Goal: Transaction & Acquisition: Obtain resource

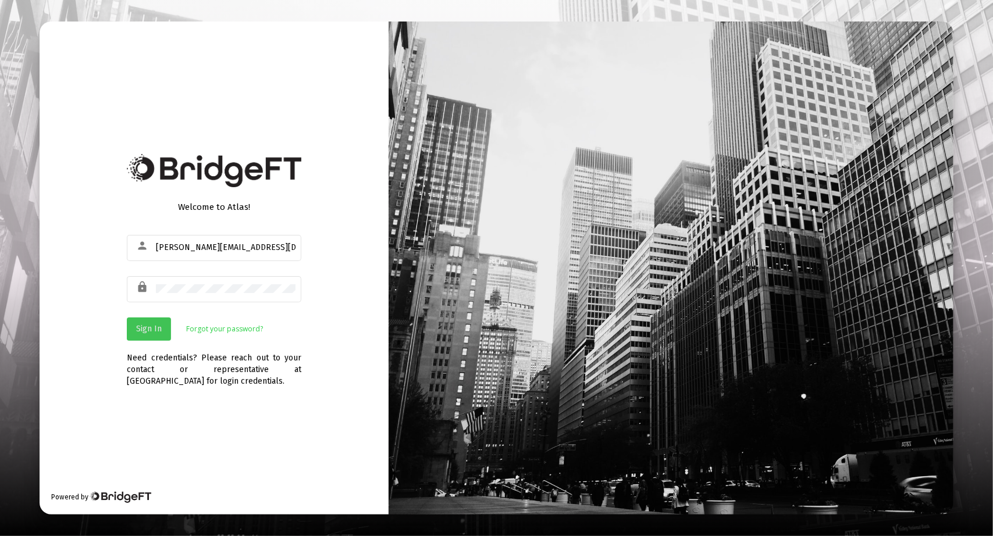
click at [158, 323] on button "Sign In" at bounding box center [149, 329] width 44 height 23
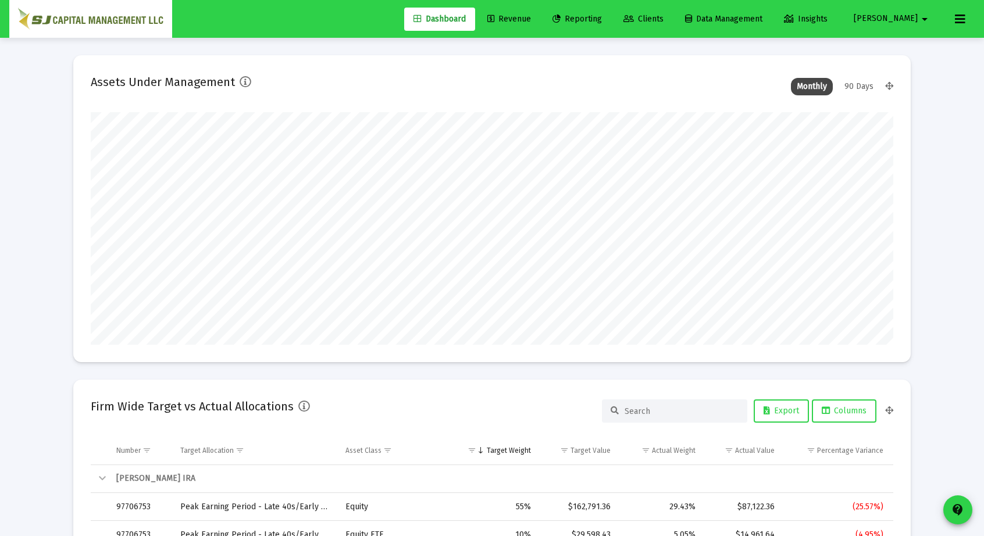
scroll to position [233, 803]
type input "[DATE]"
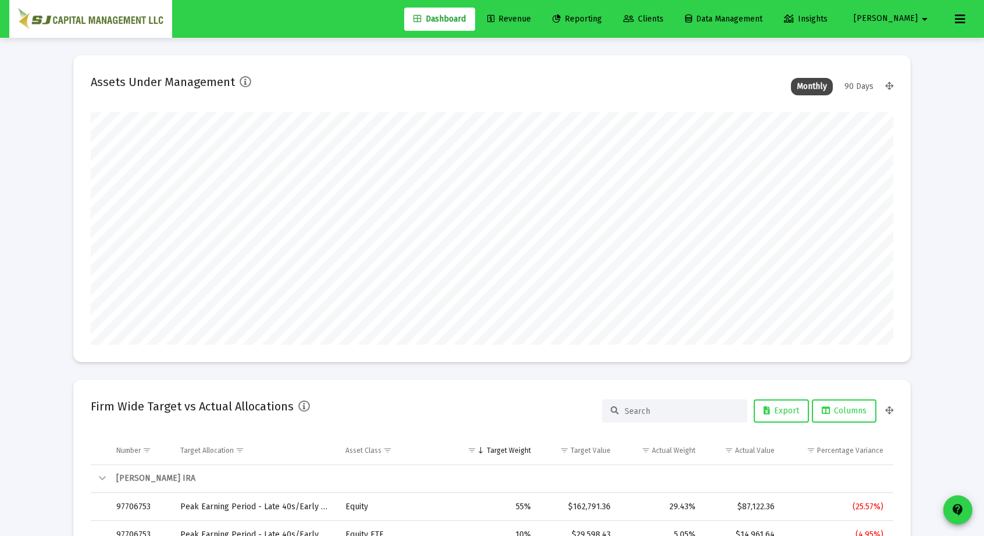
click at [602, 18] on span "Reporting" at bounding box center [576, 19] width 49 height 10
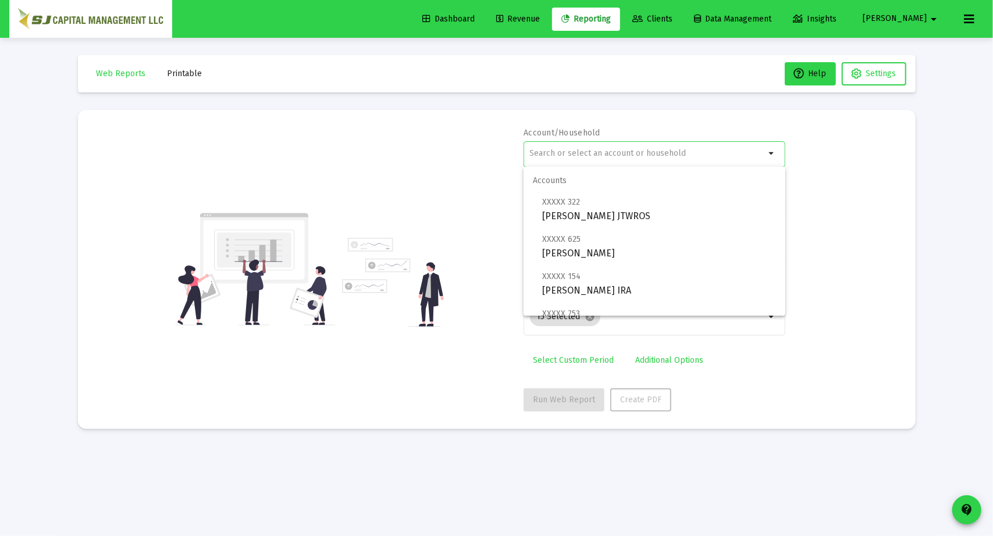
click at [612, 155] on input "text" at bounding box center [648, 153] width 236 height 9
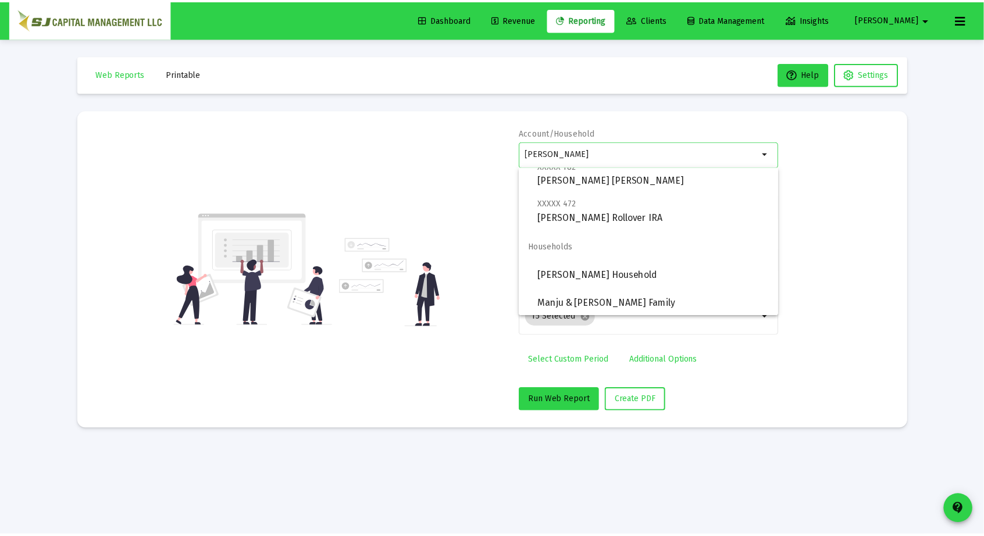
scroll to position [149, 0]
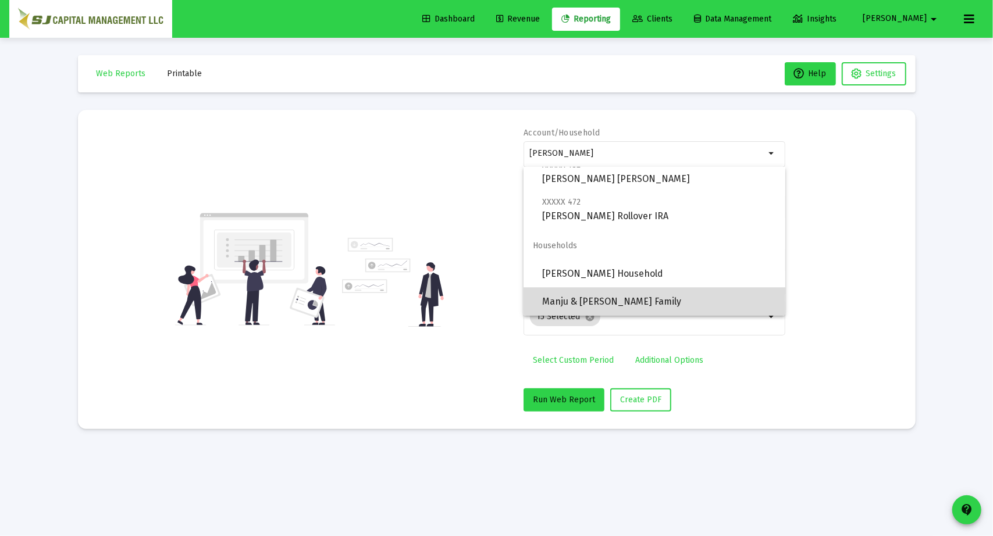
click at [673, 297] on span "Manju & [PERSON_NAME] Family" at bounding box center [659, 302] width 234 height 28
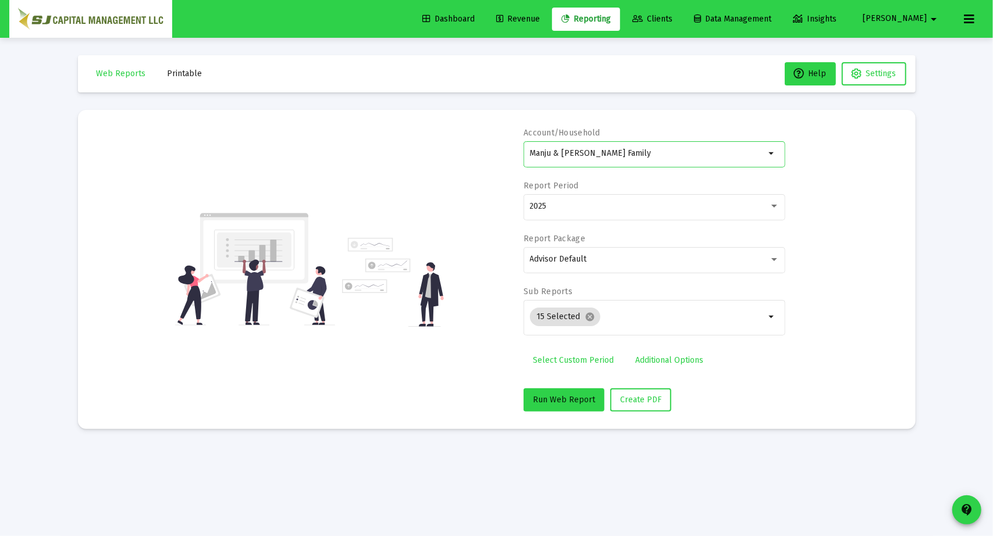
click at [655, 152] on input "Manju & [PERSON_NAME] Family" at bounding box center [648, 153] width 236 height 9
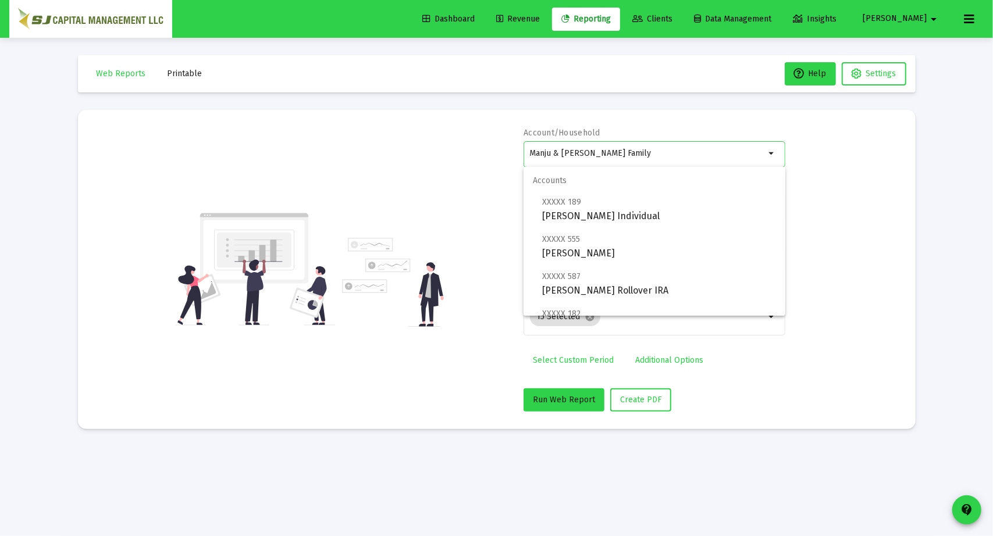
click at [655, 152] on input "Manju & [PERSON_NAME] Family" at bounding box center [648, 153] width 236 height 9
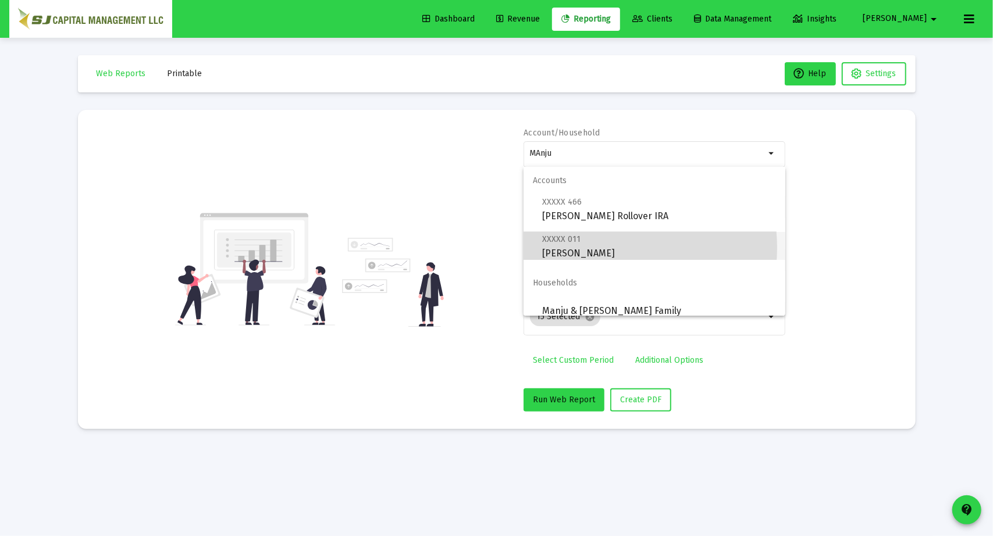
click at [602, 248] on span "XXXXX 011 [PERSON_NAME] JTWROS" at bounding box center [659, 246] width 234 height 28
type input "[PERSON_NAME]"
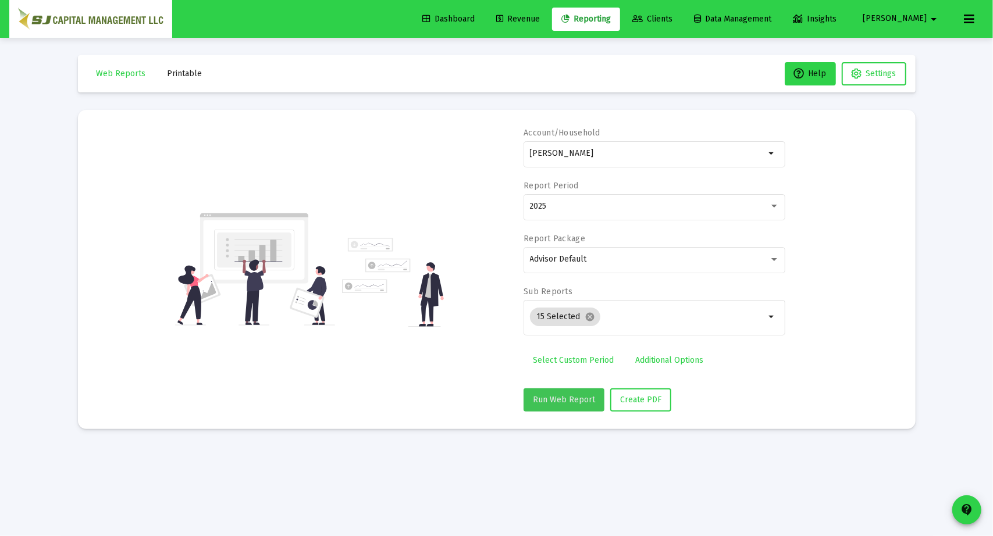
click at [568, 395] on span "Run Web Report" at bounding box center [564, 400] width 62 height 10
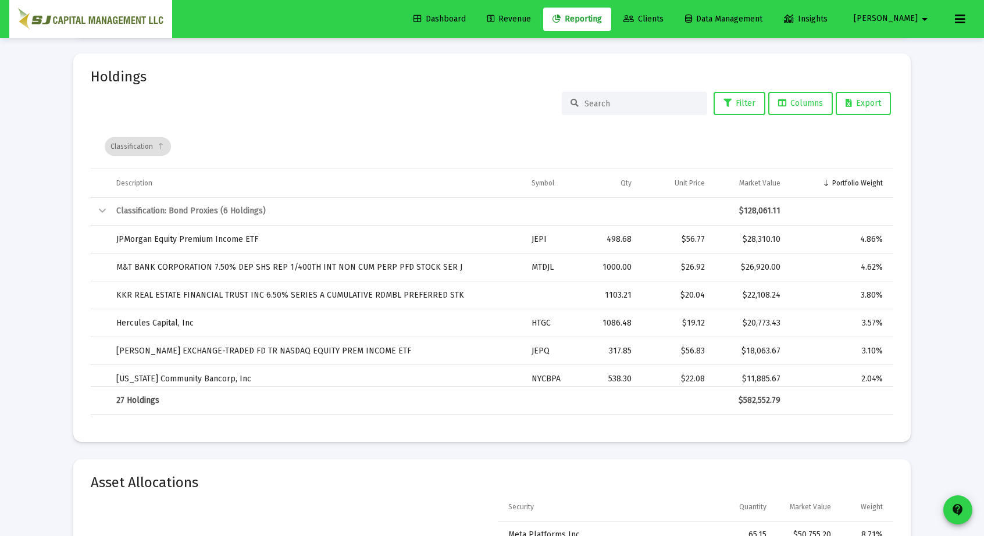
scroll to position [1639, 0]
click at [863, 101] on span "Export" at bounding box center [863, 104] width 35 height 10
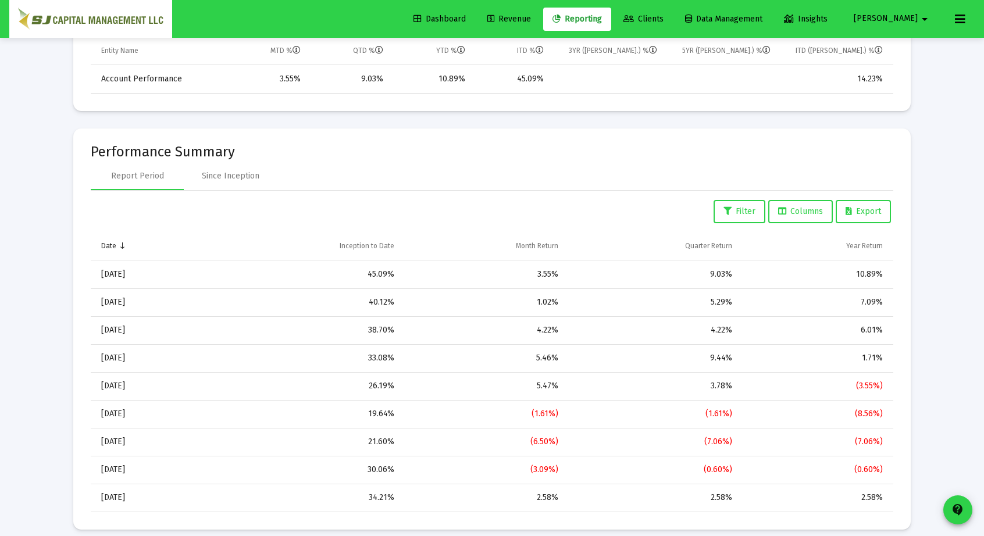
scroll to position [604, 0]
click at [254, 175] on div "Since Inception" at bounding box center [231, 176] width 58 height 12
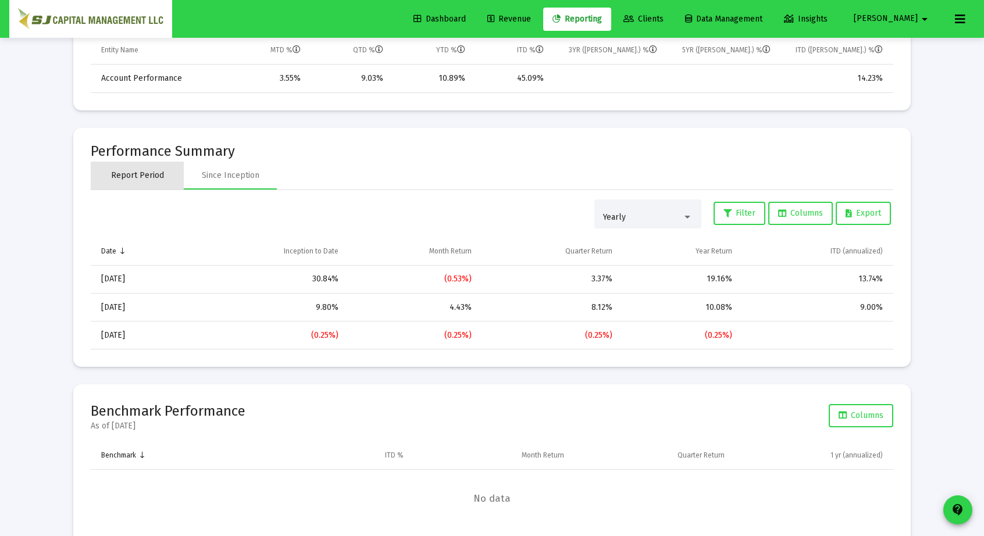
click at [156, 175] on div "Report Period" at bounding box center [137, 176] width 53 height 12
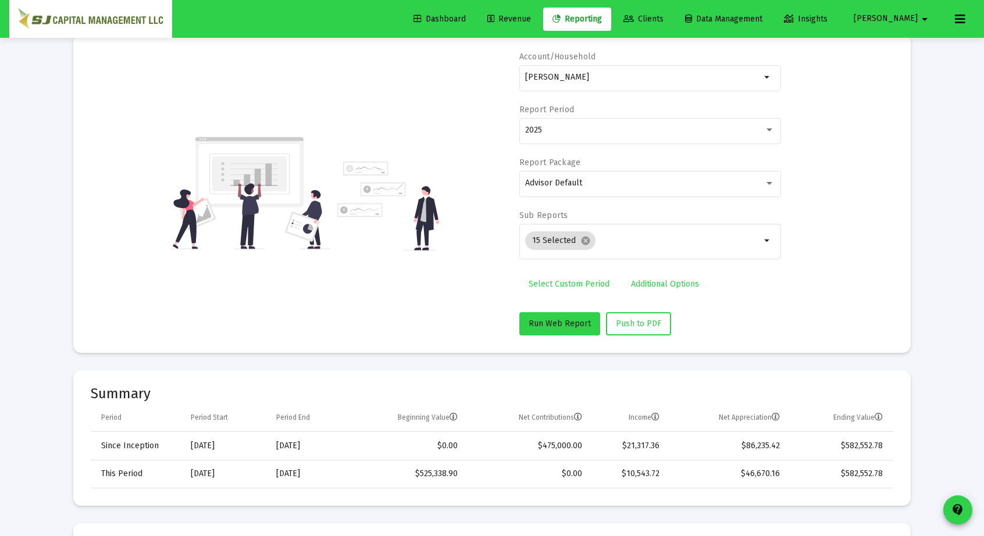
scroll to position [2, 0]
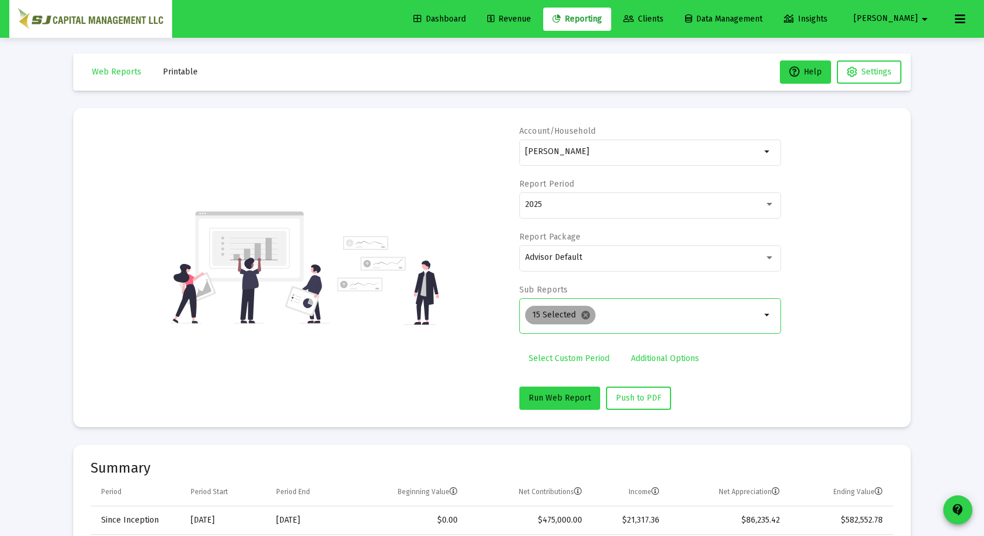
click at [580, 315] on mat-icon "cancel" at bounding box center [585, 315] width 10 height 10
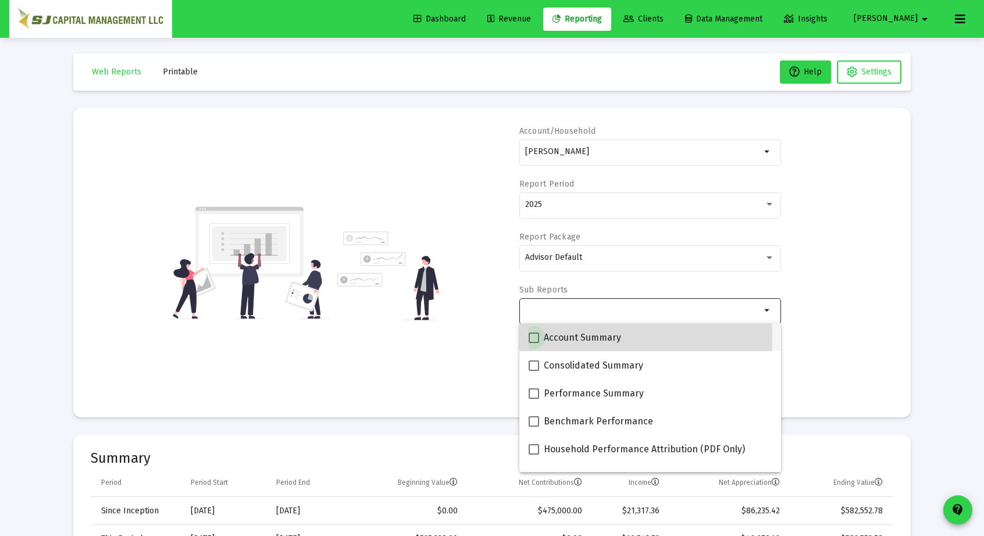
click at [537, 339] on span at bounding box center [534, 338] width 10 height 10
click at [534, 343] on input "Account Summary" at bounding box center [533, 343] width 1 height 1
checkbox input "true"
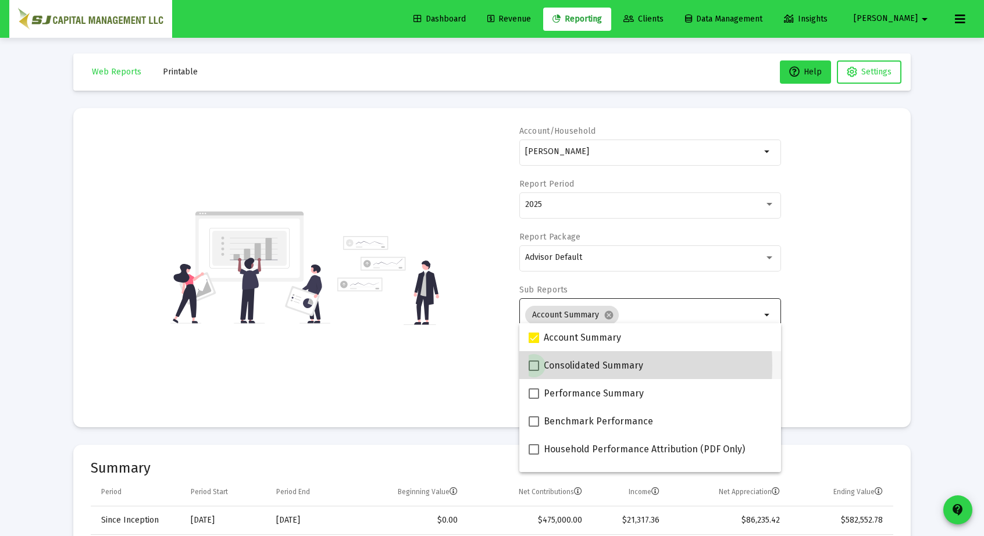
click at [536, 366] on span at bounding box center [534, 366] width 10 height 10
click at [534, 371] on input "Consolidated Summary" at bounding box center [533, 371] width 1 height 1
checkbox input "true"
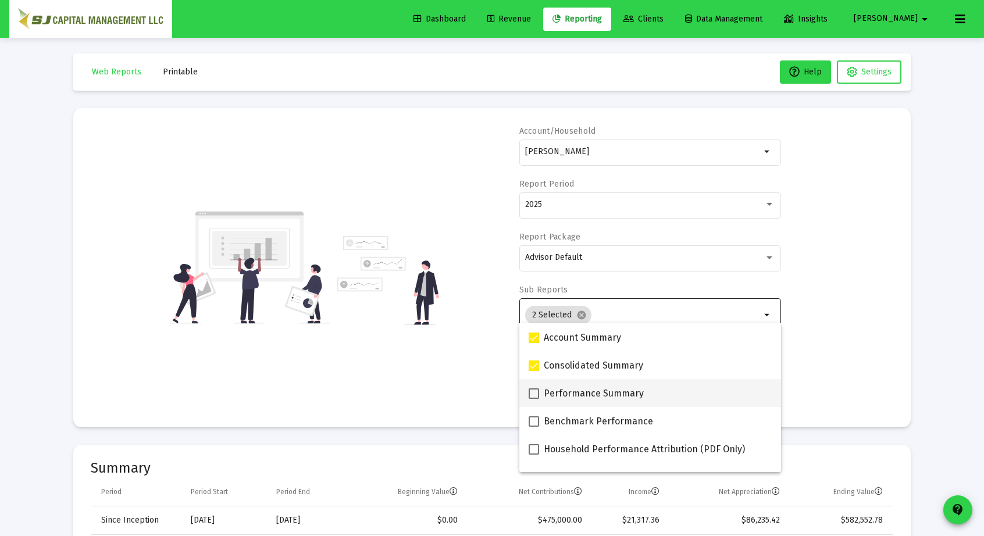
click at [535, 393] on span at bounding box center [534, 393] width 10 height 10
click at [534, 399] on input "Performance Summary" at bounding box center [533, 399] width 1 height 1
checkbox input "true"
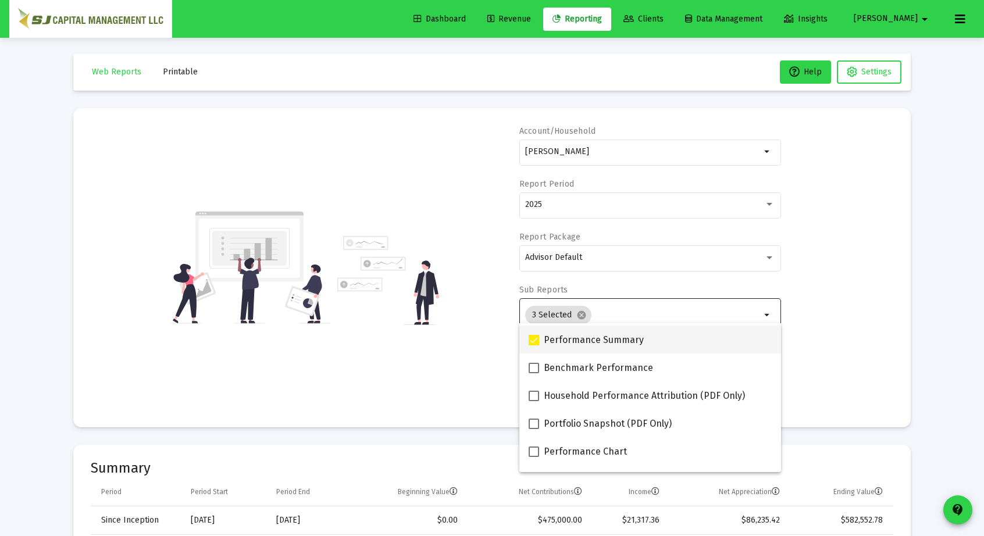
scroll to position [55, 0]
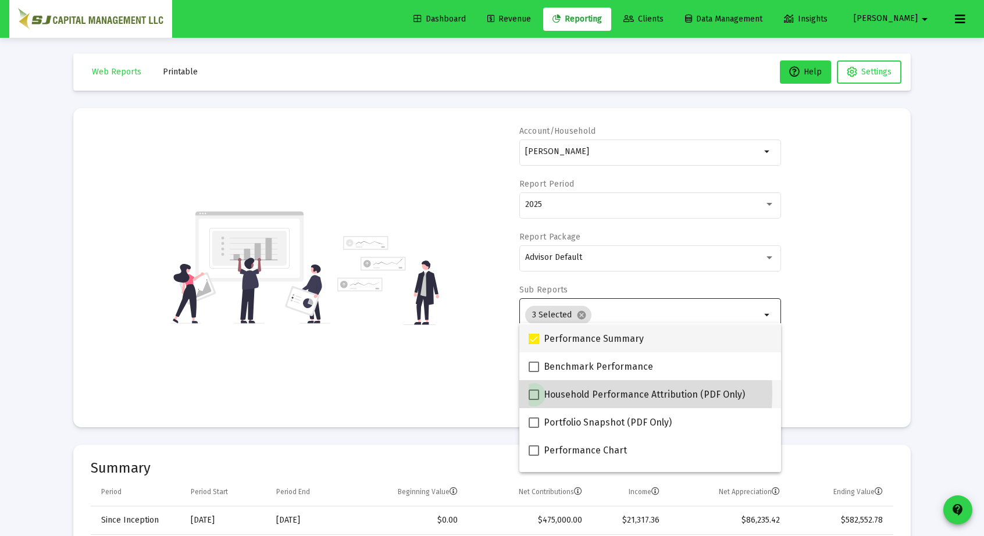
click at [535, 393] on span at bounding box center [534, 395] width 10 height 10
click at [534, 400] on input "Household Performance Attribution (PDF Only)" at bounding box center [533, 400] width 1 height 1
checkbox input "true"
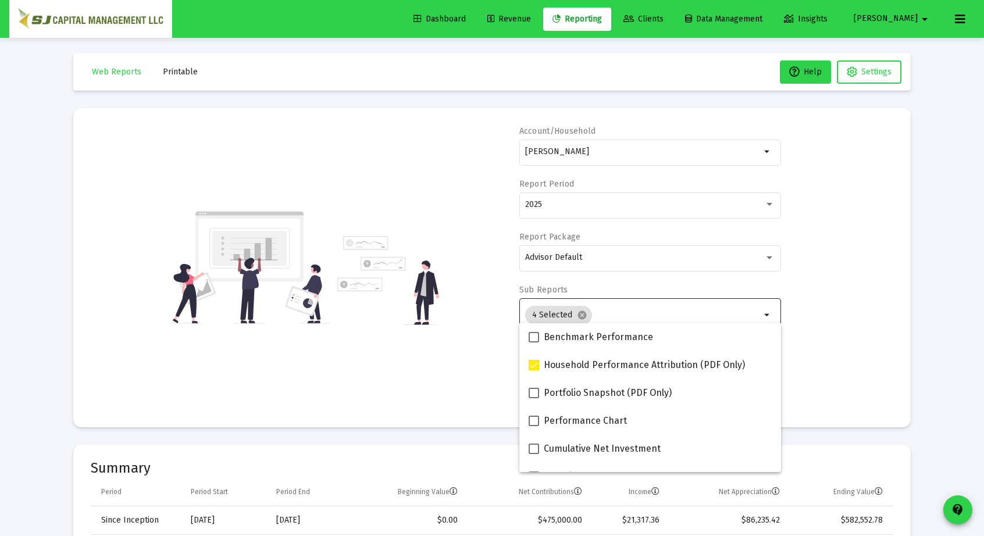
scroll to position [85, 0]
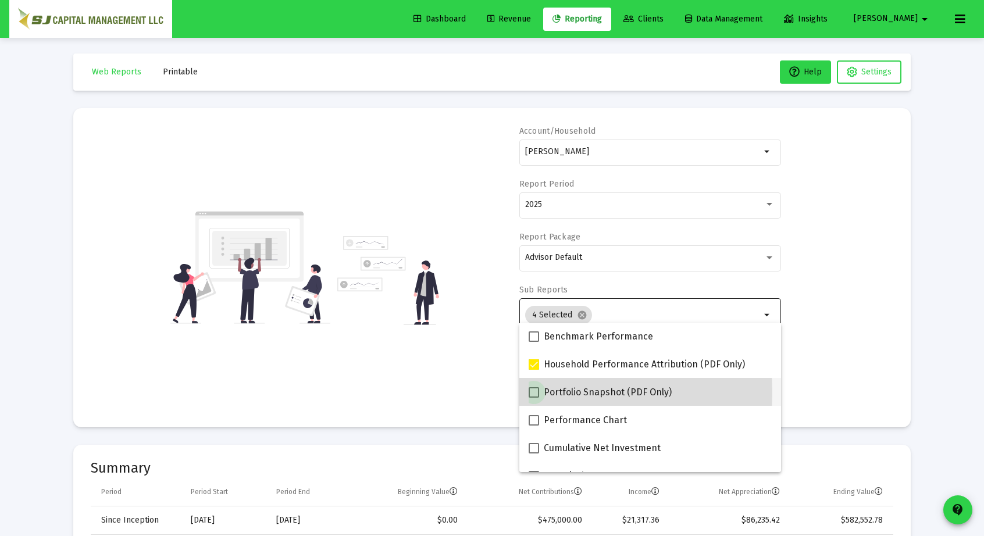
click at [535, 393] on span at bounding box center [534, 392] width 10 height 10
click at [534, 398] on input "Portfolio Snapshot (PDF Only)" at bounding box center [533, 398] width 1 height 1
checkbox input "true"
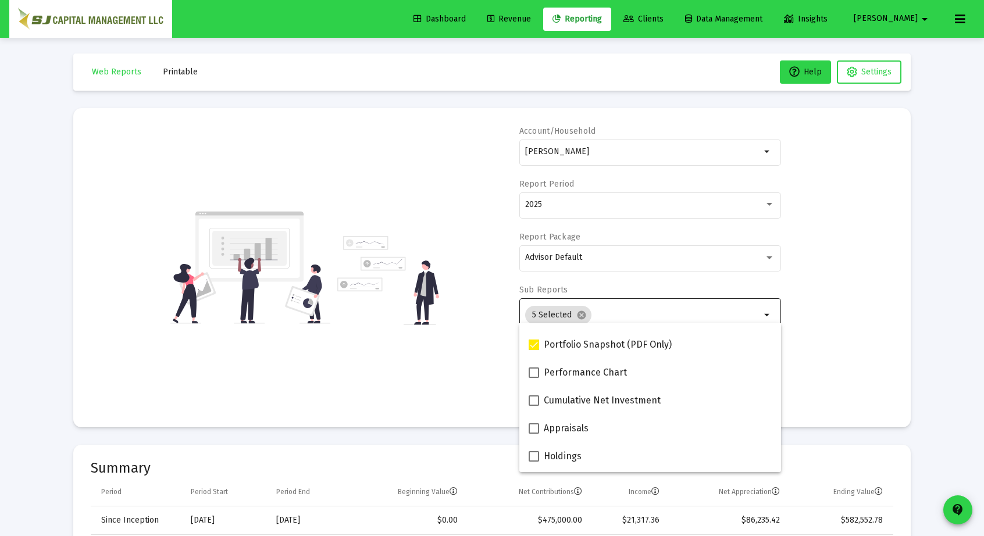
scroll to position [137, 0]
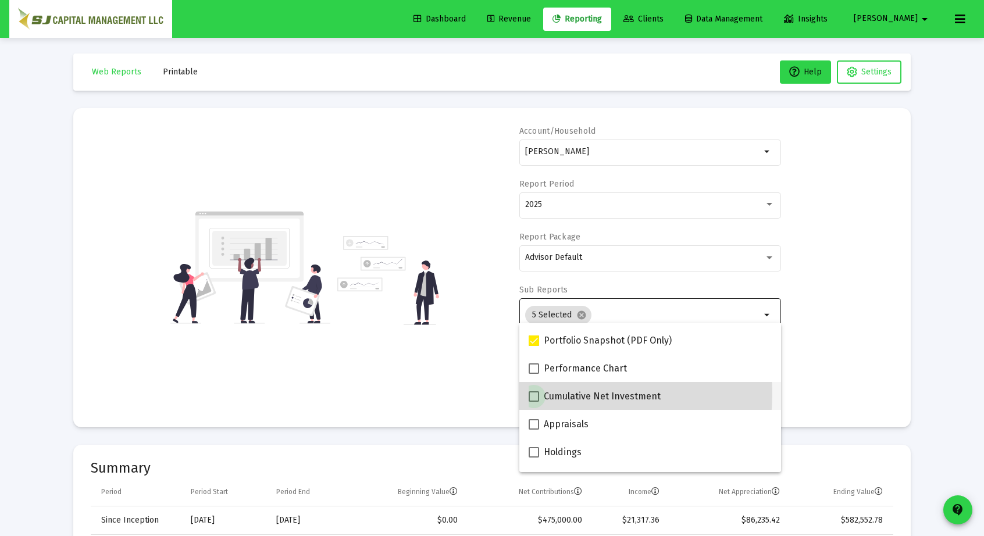
click at [535, 393] on span at bounding box center [534, 396] width 10 height 10
click at [534, 402] on input "Cumulative Net Investment" at bounding box center [533, 402] width 1 height 1
checkbox input "true"
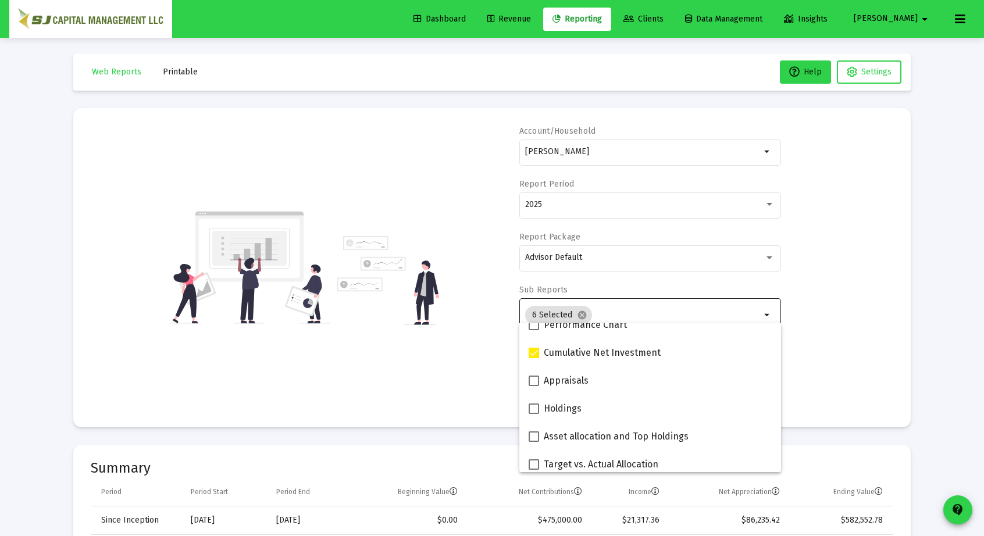
scroll to position [181, 0]
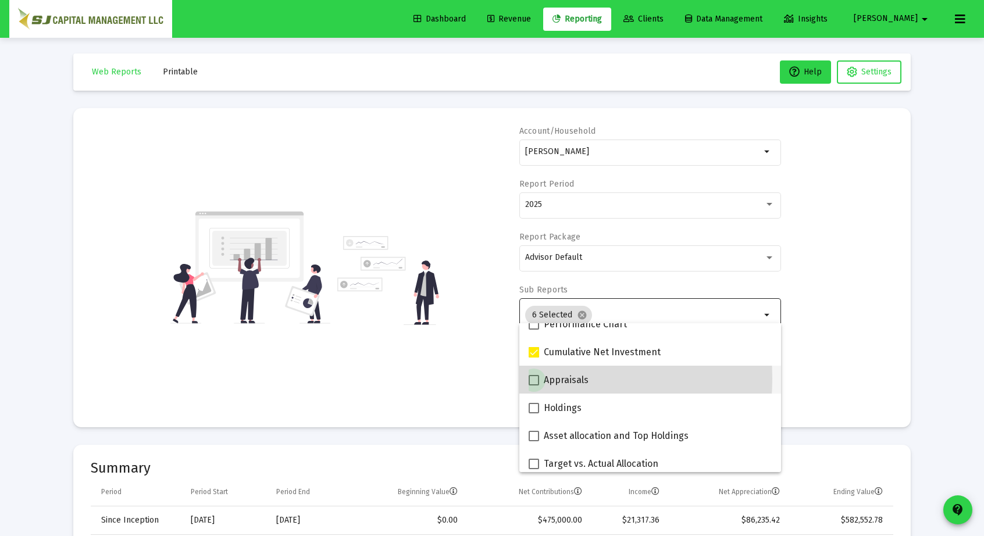
click at [530, 379] on span at bounding box center [534, 380] width 10 height 10
click at [533, 386] on input "Appraisals" at bounding box center [533, 386] width 1 height 1
checkbox input "true"
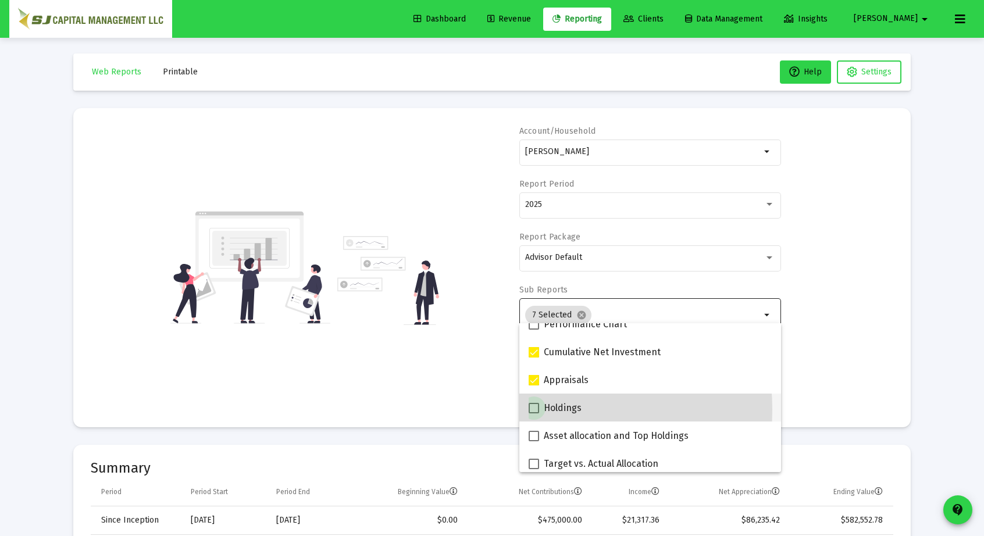
click at [535, 409] on span at bounding box center [534, 408] width 10 height 10
click at [534, 413] on input "Holdings" at bounding box center [533, 413] width 1 height 1
checkbox input "true"
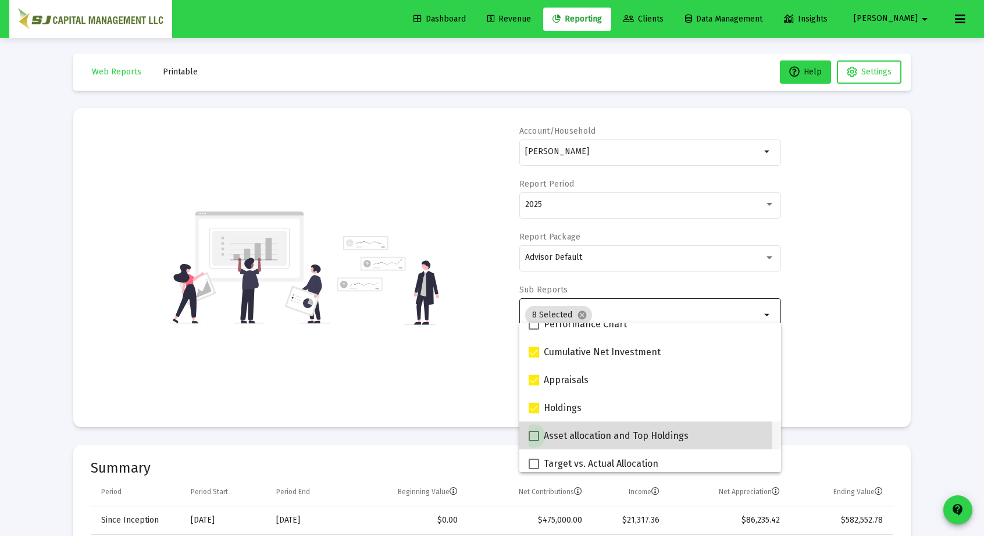
click at [535, 436] on span at bounding box center [534, 436] width 10 height 10
click at [534, 441] on input "Asset allocation and Top Holdings" at bounding box center [533, 441] width 1 height 1
checkbox input "true"
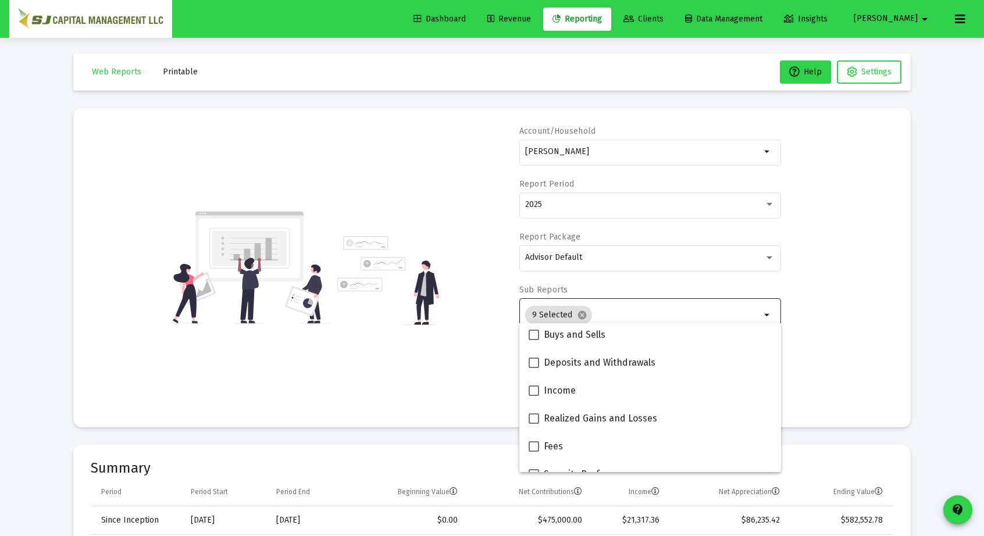
scroll to position [338, 0]
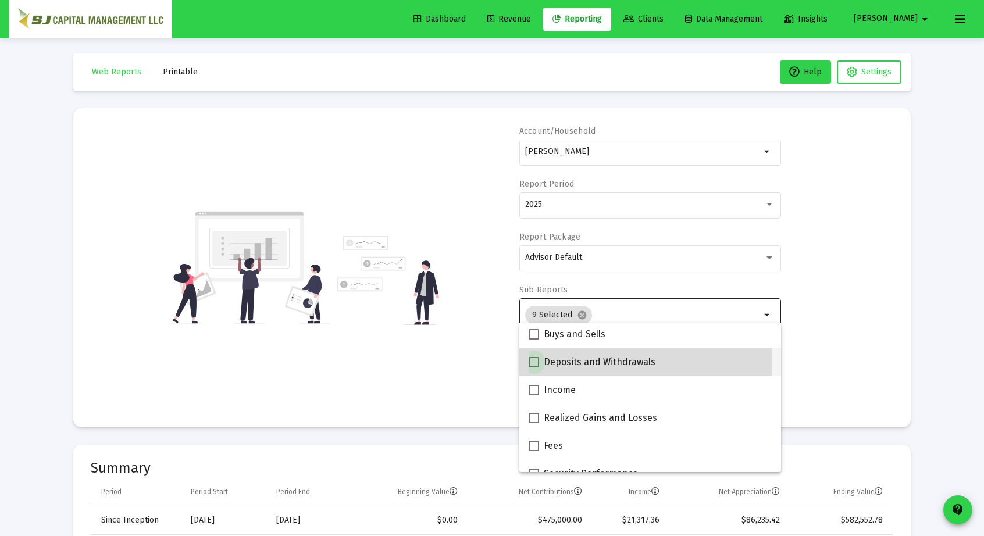
click at [531, 359] on span at bounding box center [534, 362] width 10 height 10
click at [533, 368] on input "Deposits and Withdrawals" at bounding box center [533, 368] width 1 height 1
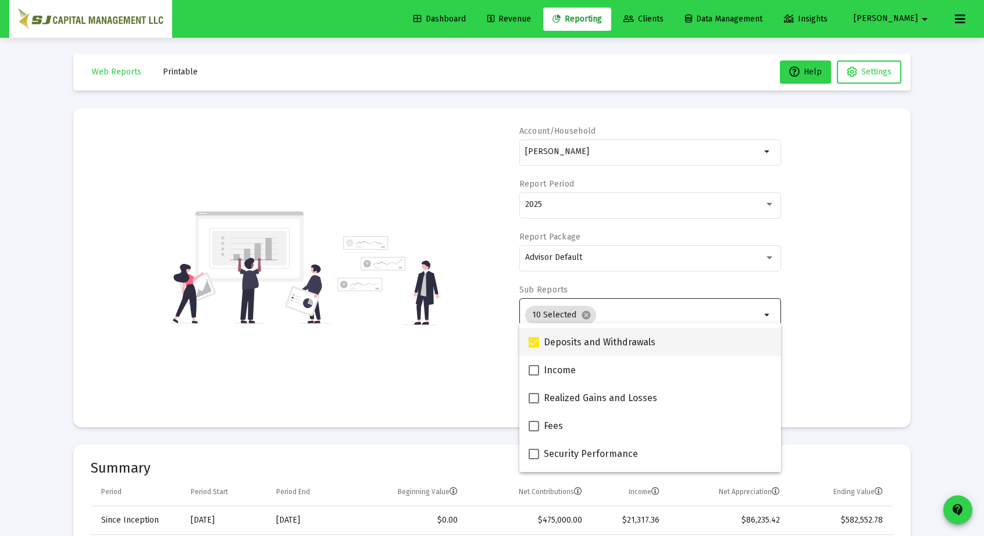
scroll to position [359, 0]
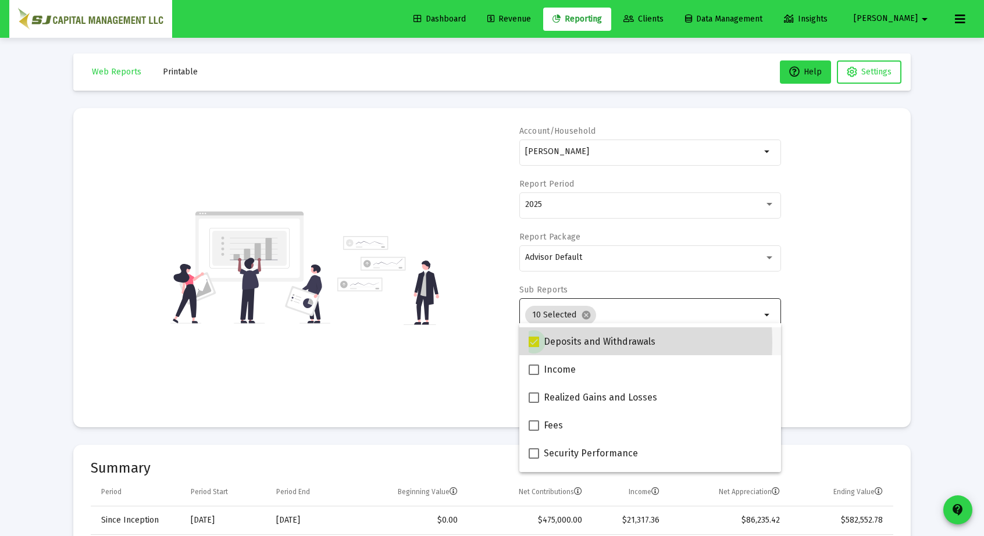
click at [535, 343] on span at bounding box center [534, 342] width 10 height 10
click at [534, 347] on input "Deposits and Withdrawals" at bounding box center [533, 347] width 1 height 1
checkbox input "false"
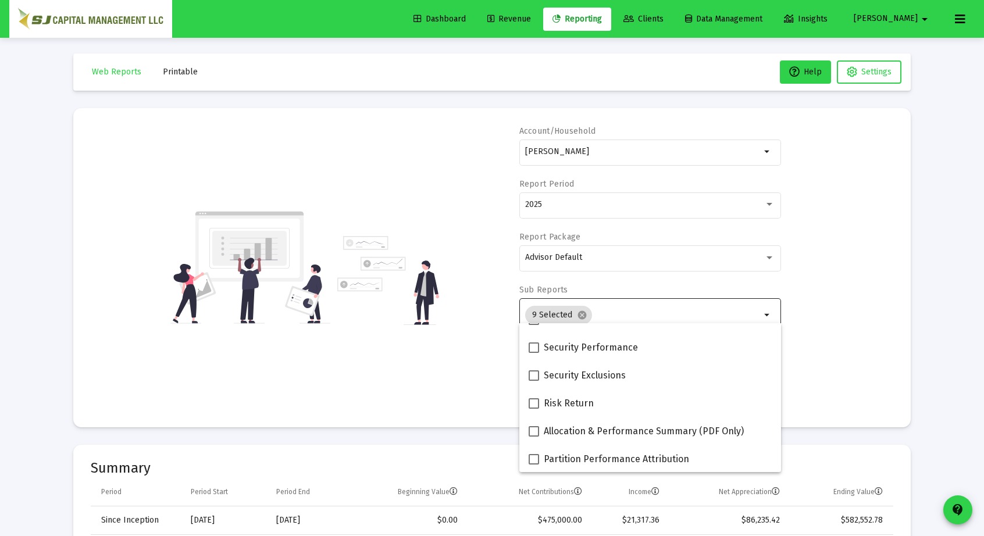
scroll to position [465, 0]
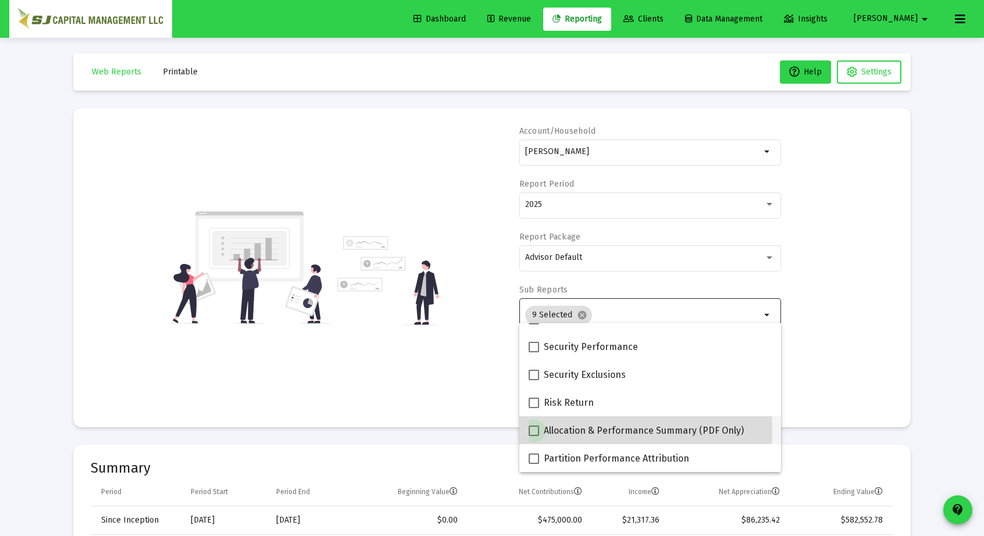
click at [536, 430] on span at bounding box center [534, 431] width 10 height 10
click at [534, 436] on input "Allocation & Performance Summary (PDF Only)" at bounding box center [533, 436] width 1 height 1
checkbox input "true"
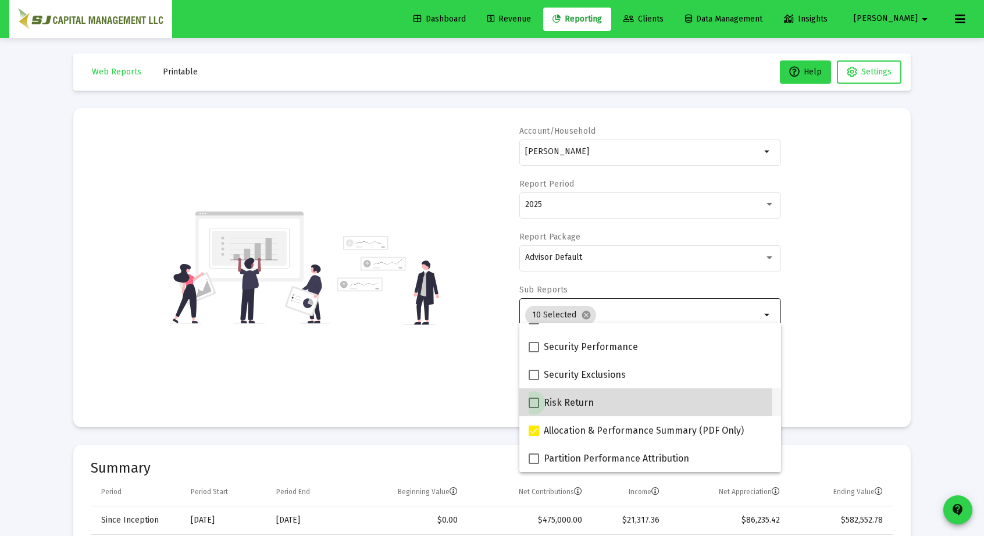
click at [533, 403] on span at bounding box center [534, 403] width 10 height 10
click at [533, 408] on input "Risk Return" at bounding box center [533, 408] width 1 height 1
checkbox input "true"
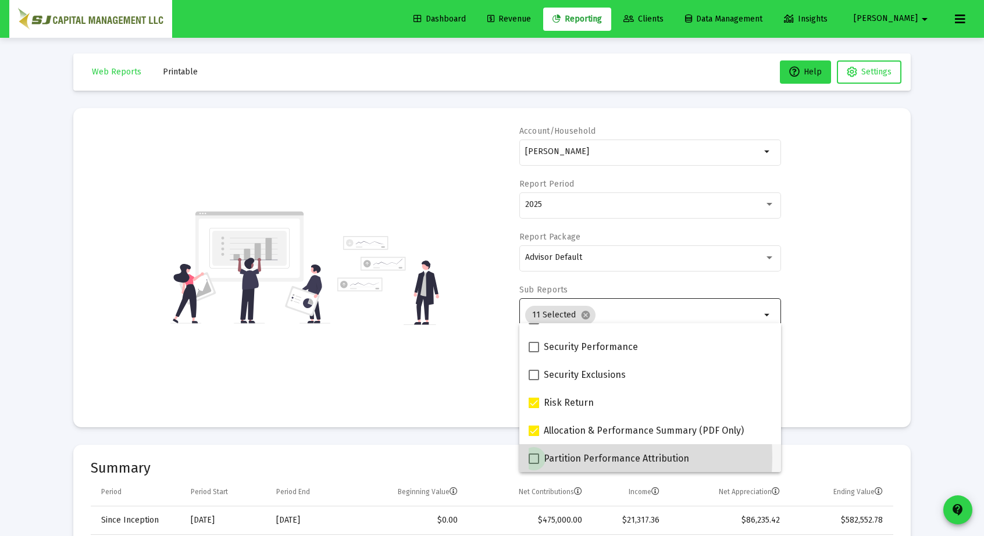
click at [533, 458] on span at bounding box center [534, 459] width 10 height 10
click at [533, 464] on input "Partition Performance Attribution" at bounding box center [533, 464] width 1 height 1
checkbox input "true"
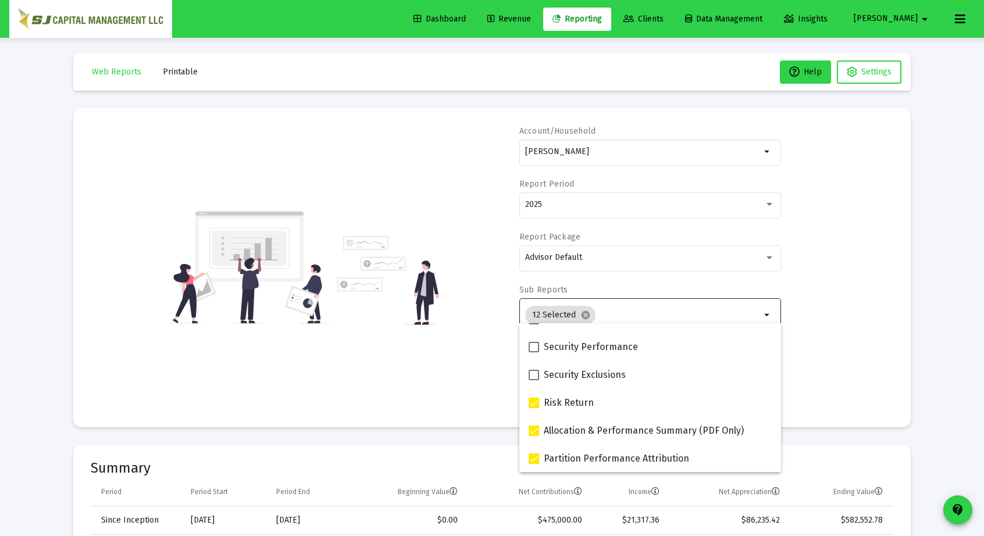
click at [482, 395] on div "Account/[PERSON_NAME] JTWROS arrow_drop_down Report Period 2025 Report Package …" at bounding box center [492, 268] width 803 height 284
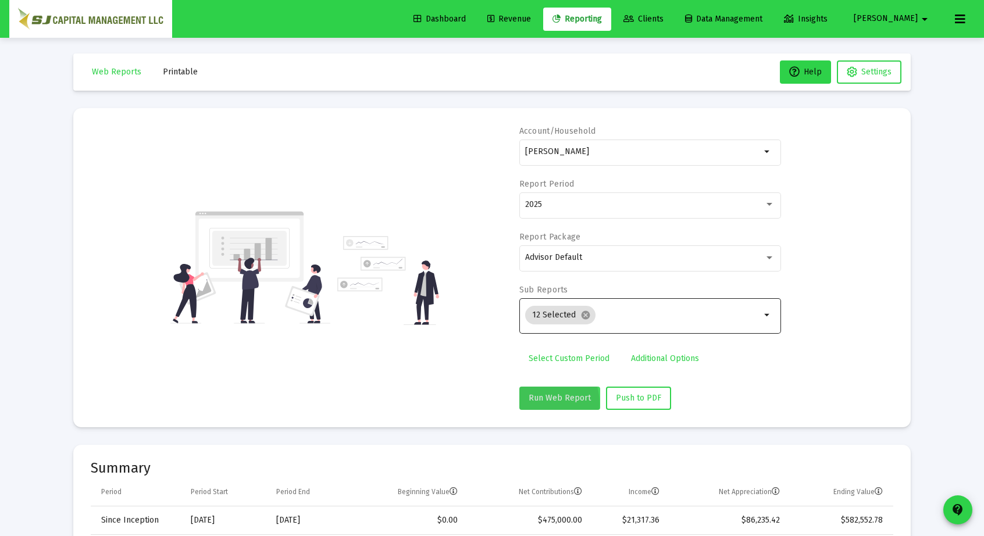
click at [533, 403] on button "Run Web Report" at bounding box center [559, 398] width 81 height 23
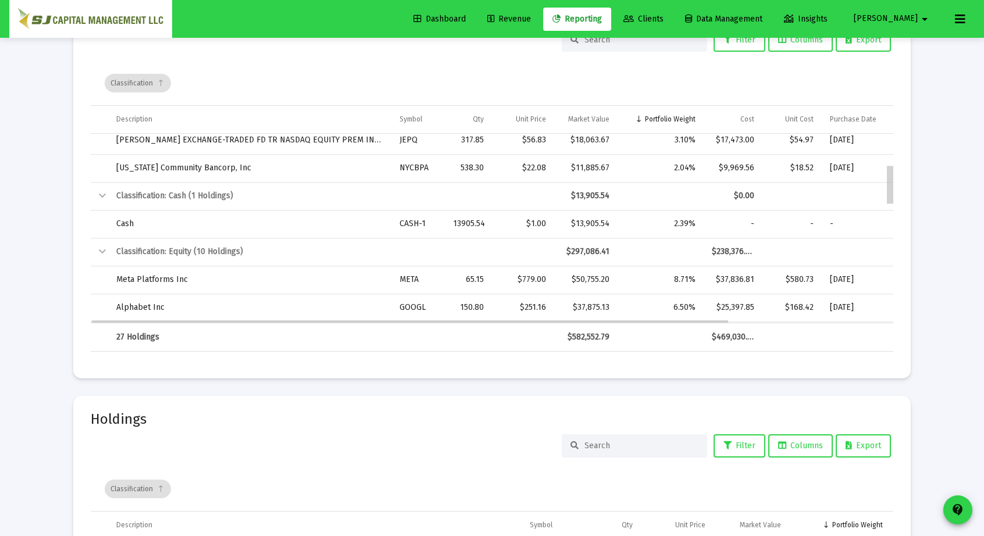
scroll to position [150, 0]
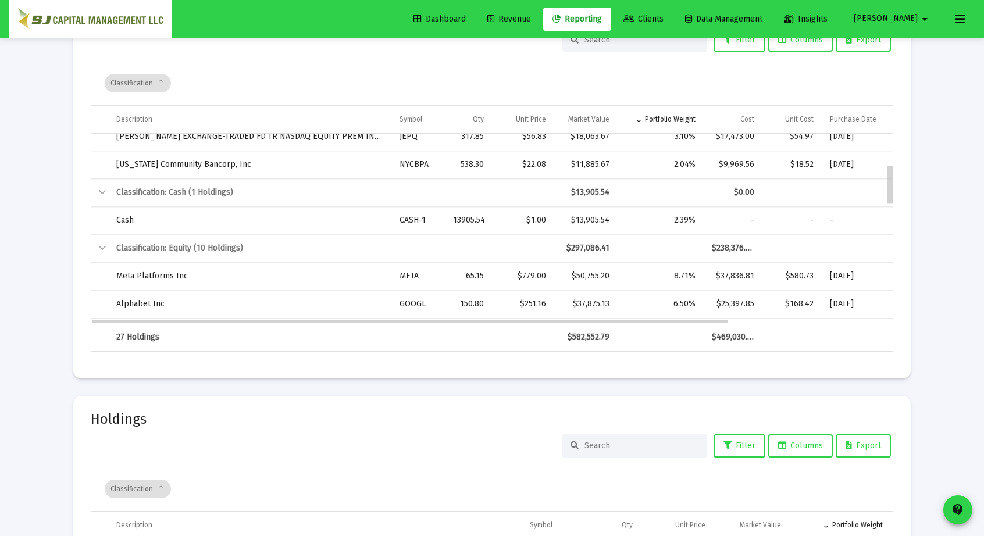
drag, startPoint x: 890, startPoint y: 156, endPoint x: 892, endPoint y: 191, distance: 34.3
drag, startPoint x: 887, startPoint y: 184, endPoint x: 889, endPoint y: 151, distance: 33.2
click at [889, 151] on div "Data grid" at bounding box center [890, 228] width 8 height 189
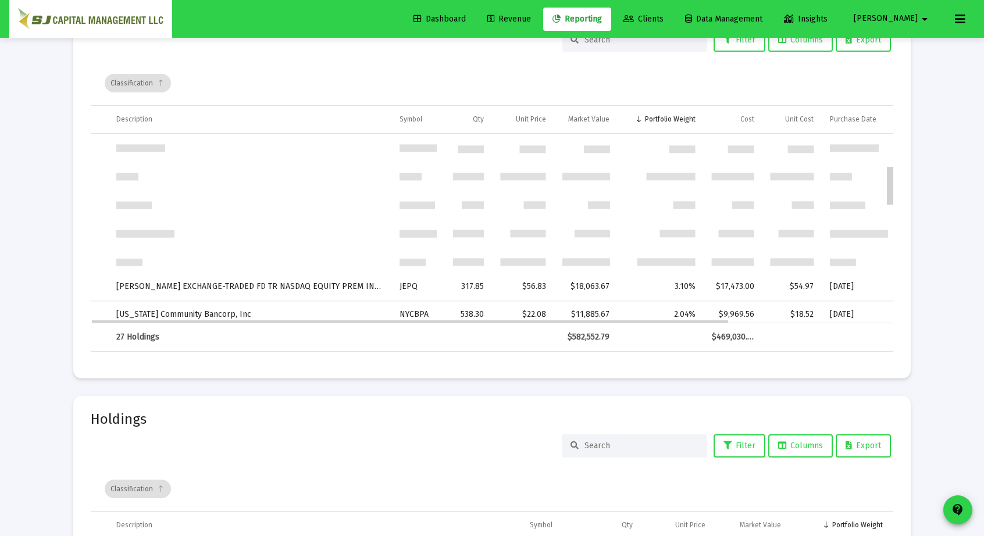
click at [889, 151] on div "Data grid" at bounding box center [890, 228] width 8 height 189
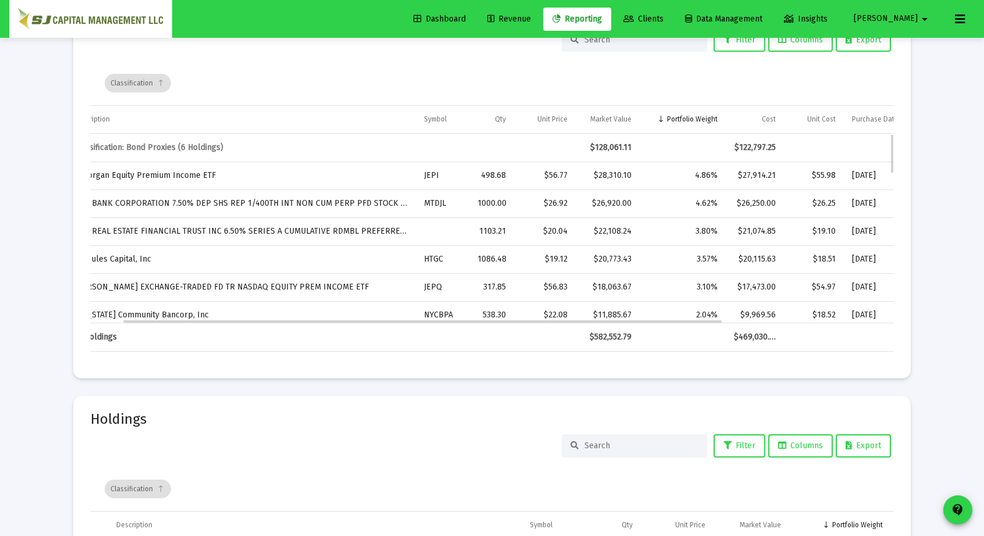
drag, startPoint x: 877, startPoint y: 189, endPoint x: 829, endPoint y: 194, distance: 48.5
click at [897, 210] on mat-card "Appraisals Holdings Positions Filter Columns Export Classification Description …" at bounding box center [491, 168] width 837 height 422
click at [897, 174] on mat-card "Appraisals Holdings Positions Filter Columns Export Classification Description …" at bounding box center [491, 168] width 837 height 422
click at [897, 229] on mat-card "Appraisals Holdings Positions Filter Columns Export Classification Description …" at bounding box center [491, 168] width 837 height 422
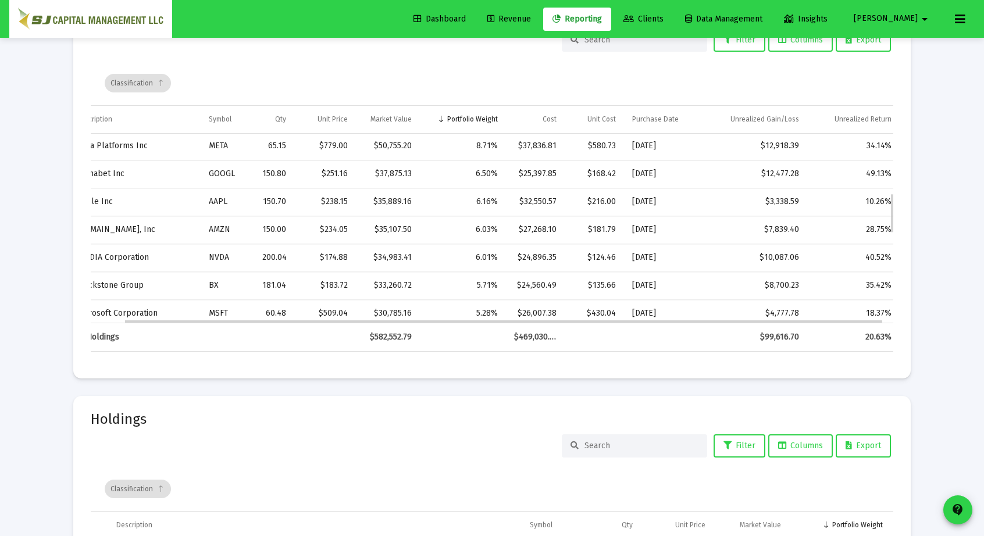
scroll to position [280, 41]
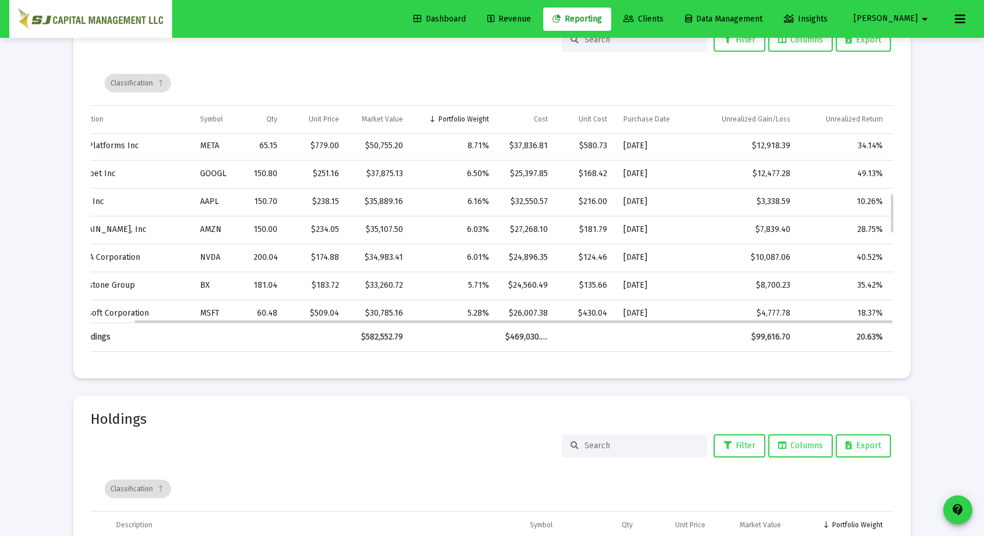
drag, startPoint x: 825, startPoint y: 316, endPoint x: 779, endPoint y: 319, distance: 45.4
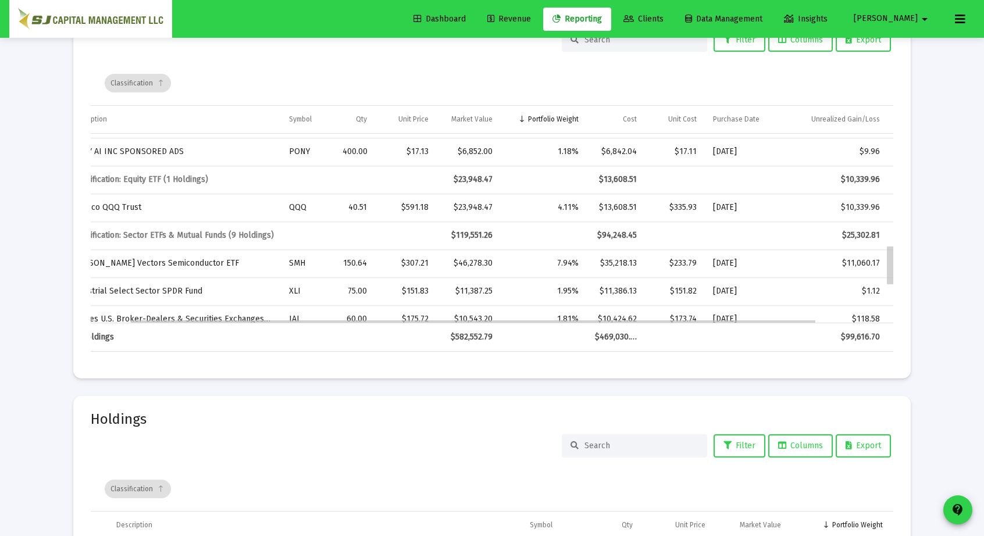
drag, startPoint x: 891, startPoint y: 217, endPoint x: 881, endPoint y: 272, distance: 55.6
click at [803, 320] on div "Data grid" at bounding box center [473, 319] width 684 height 6
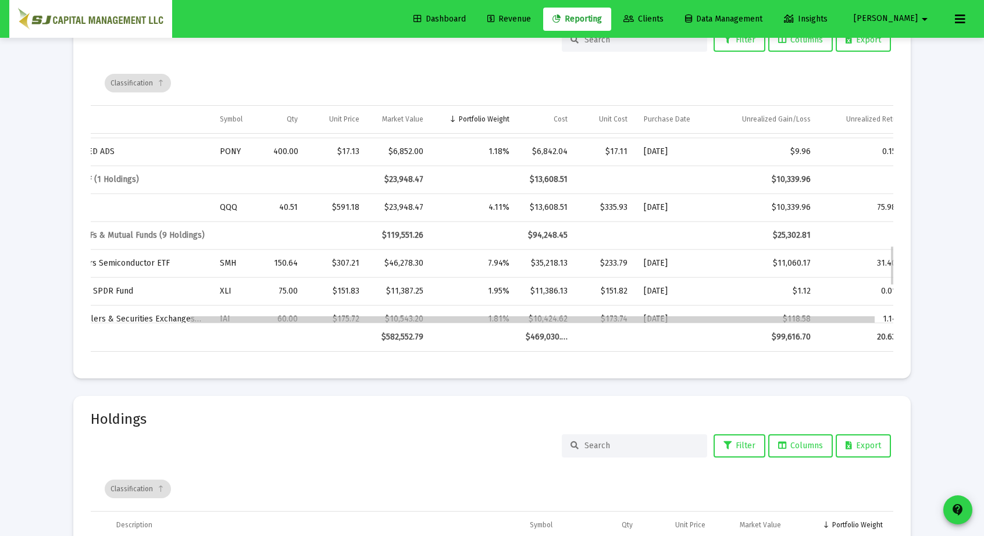
drag, startPoint x: 803, startPoint y: 320, endPoint x: 873, endPoint y: 310, distance: 71.1
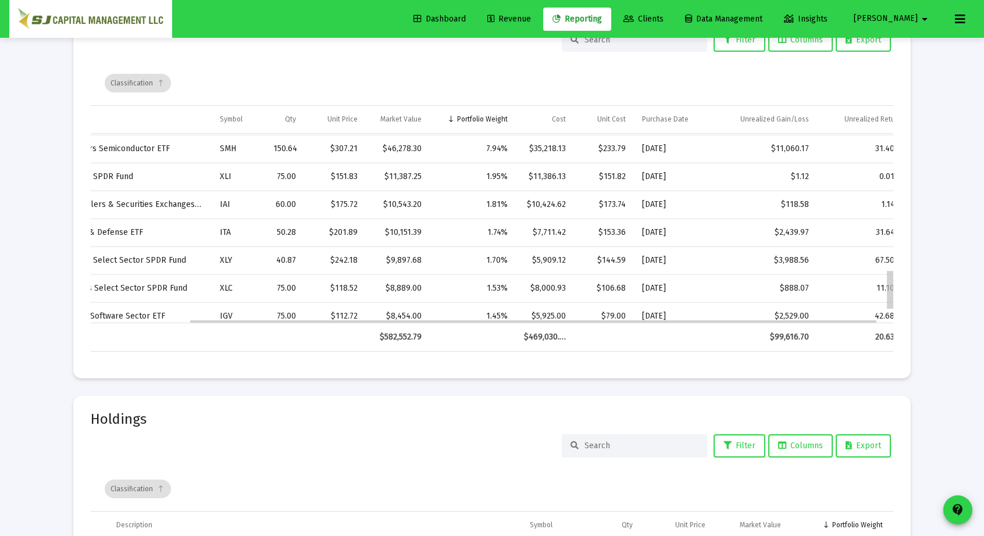
drag, startPoint x: 892, startPoint y: 270, endPoint x: 892, endPoint y: 299, distance: 29.1
drag, startPoint x: 893, startPoint y: 296, endPoint x: 894, endPoint y: 304, distance: 8.2
click at [894, 304] on mat-card "Appraisals Holdings Positions Filter Columns Export Classification Description …" at bounding box center [491, 168] width 837 height 422
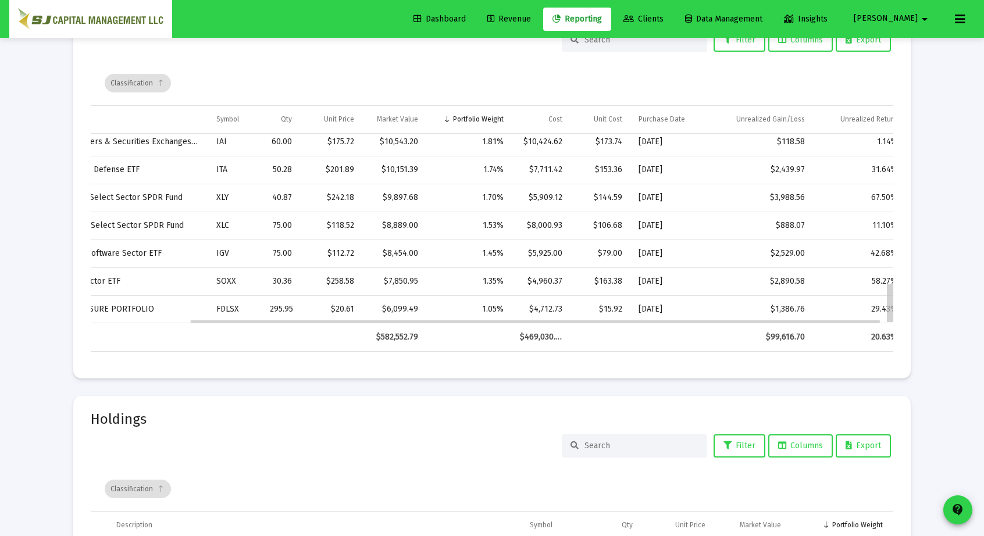
drag, startPoint x: 889, startPoint y: 293, endPoint x: 889, endPoint y: 313, distance: 20.4
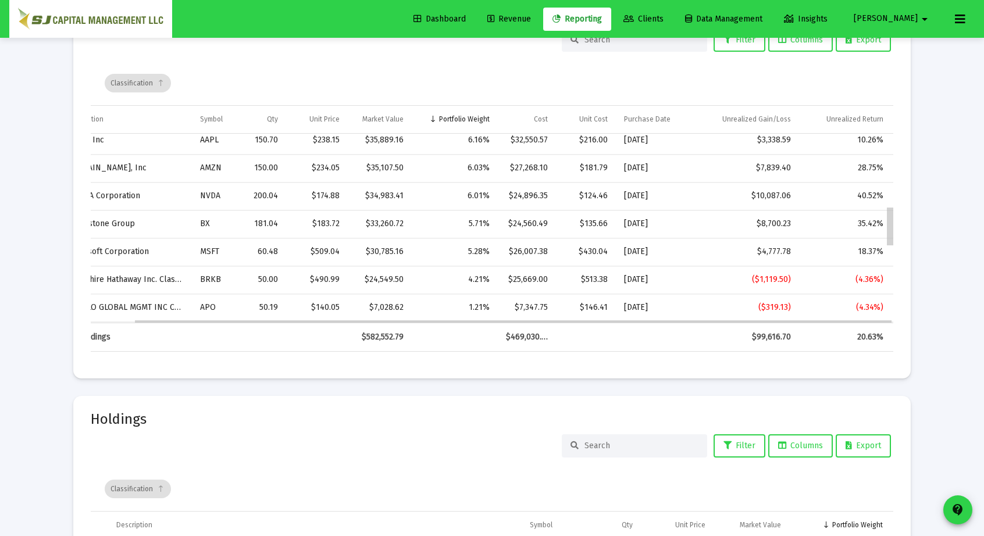
drag, startPoint x: 887, startPoint y: 302, endPoint x: 885, endPoint y: 222, distance: 80.3
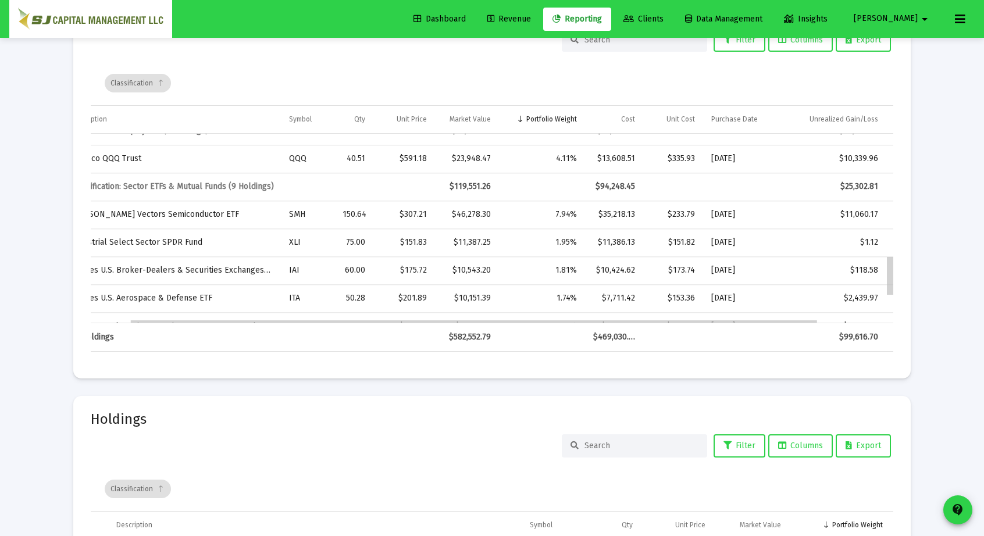
drag, startPoint x: 889, startPoint y: 214, endPoint x: 880, endPoint y: 318, distance: 103.9
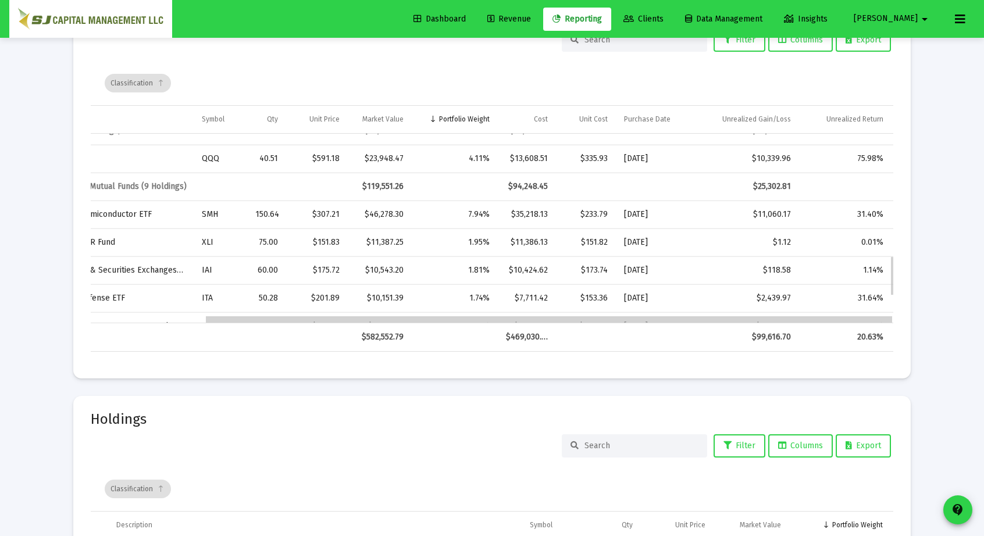
click at [880, 318] on div "Data grid" at bounding box center [492, 319] width 803 height 8
click at [880, 318] on div "Data grid" at bounding box center [549, 319] width 686 height 6
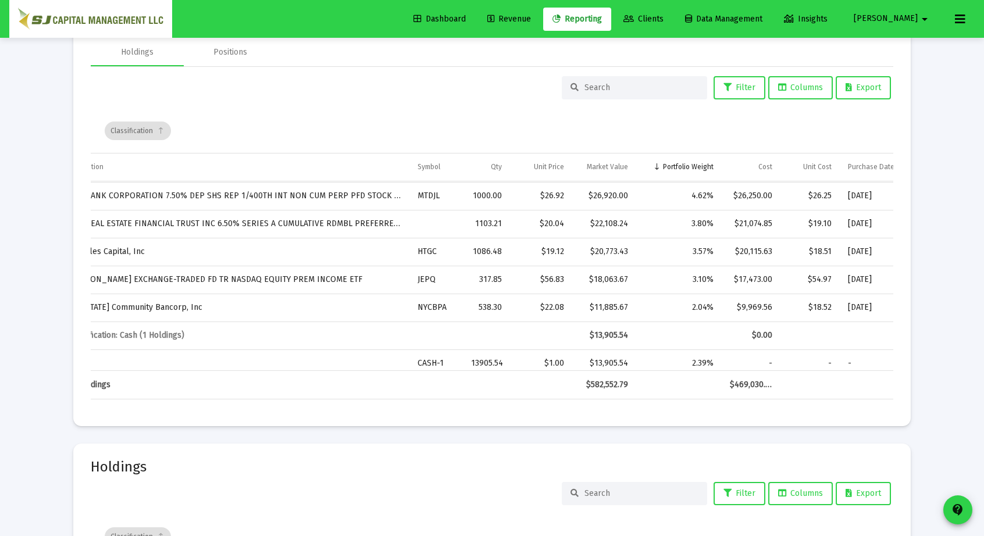
scroll to position [1510, 0]
click at [869, 79] on button "Export" at bounding box center [863, 88] width 55 height 23
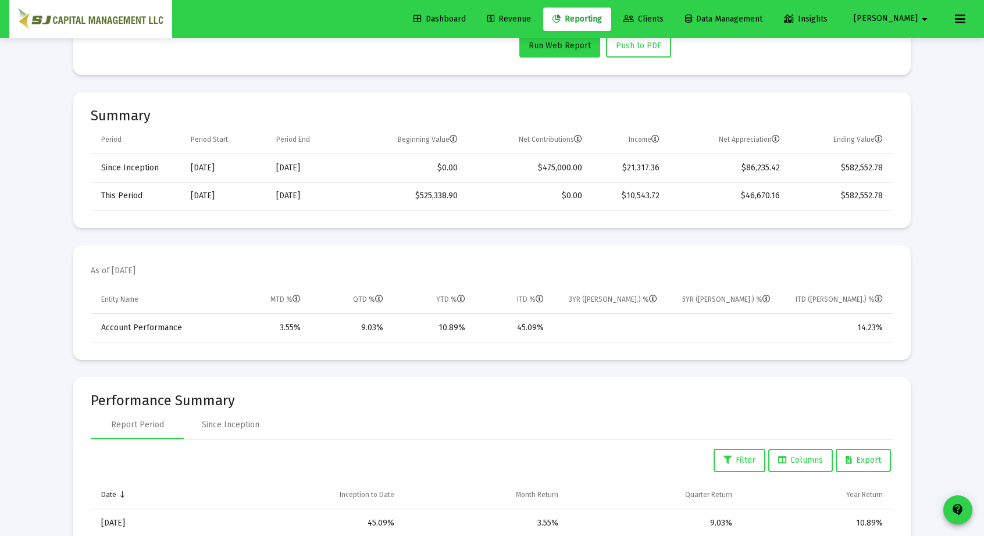
scroll to position [0, 0]
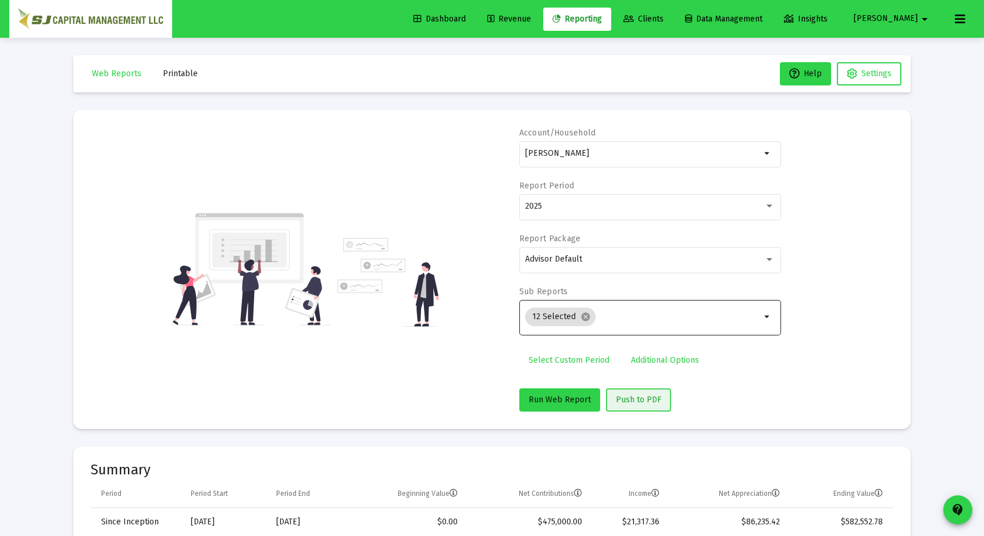
click at [641, 395] on span "Push to PDF" at bounding box center [638, 400] width 45 height 10
click at [768, 154] on mat-icon "arrow_drop_down" at bounding box center [768, 154] width 14 height 14
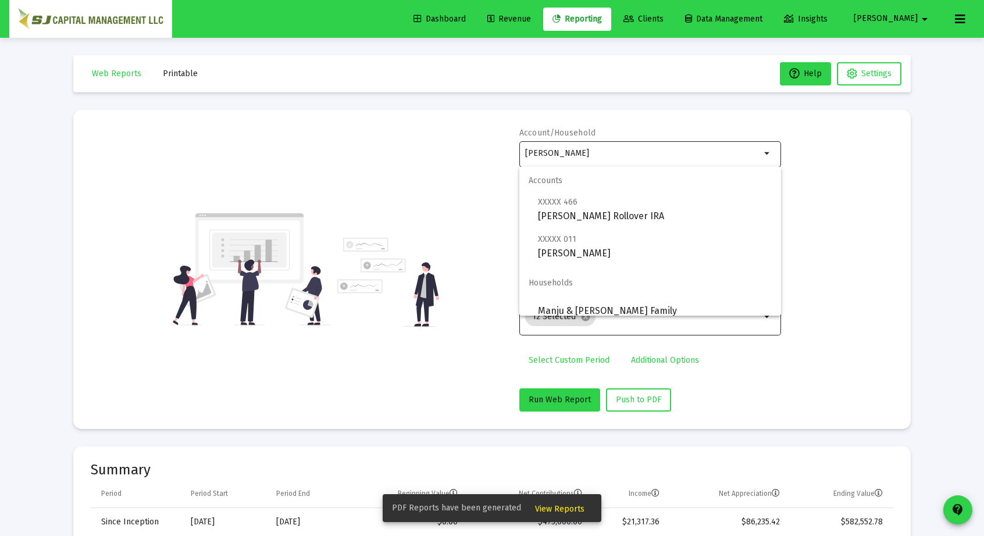
click at [648, 159] on div "[PERSON_NAME]" at bounding box center [643, 153] width 236 height 28
click at [646, 149] on input "[PERSON_NAME]" at bounding box center [643, 153] width 236 height 9
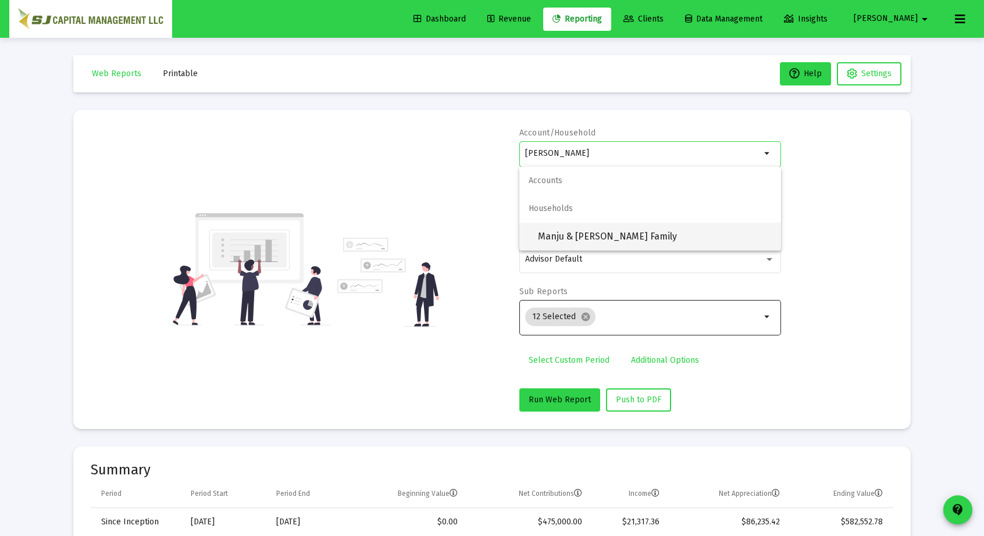
click at [587, 240] on span "Manju & [PERSON_NAME] Family" at bounding box center [655, 237] width 234 height 28
type input "Manju & [PERSON_NAME] Family"
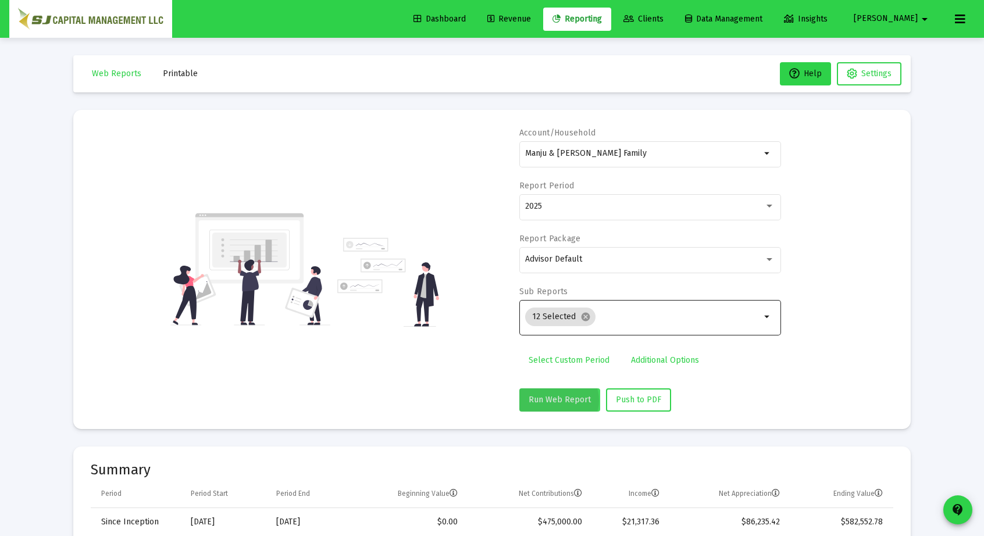
click at [558, 400] on span "Run Web Report" at bounding box center [560, 400] width 62 height 10
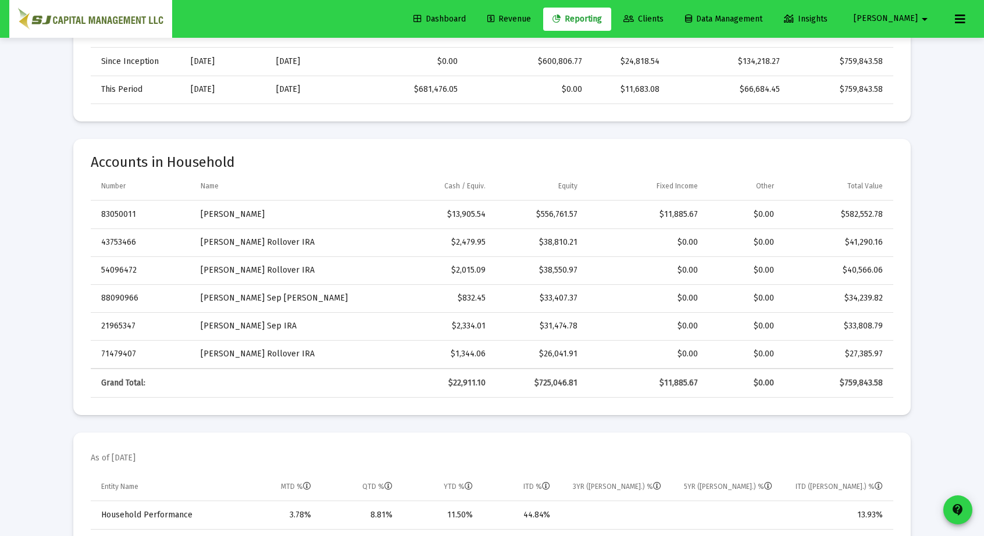
scroll to position [461, 0]
